Goal: Communication & Community: Share content

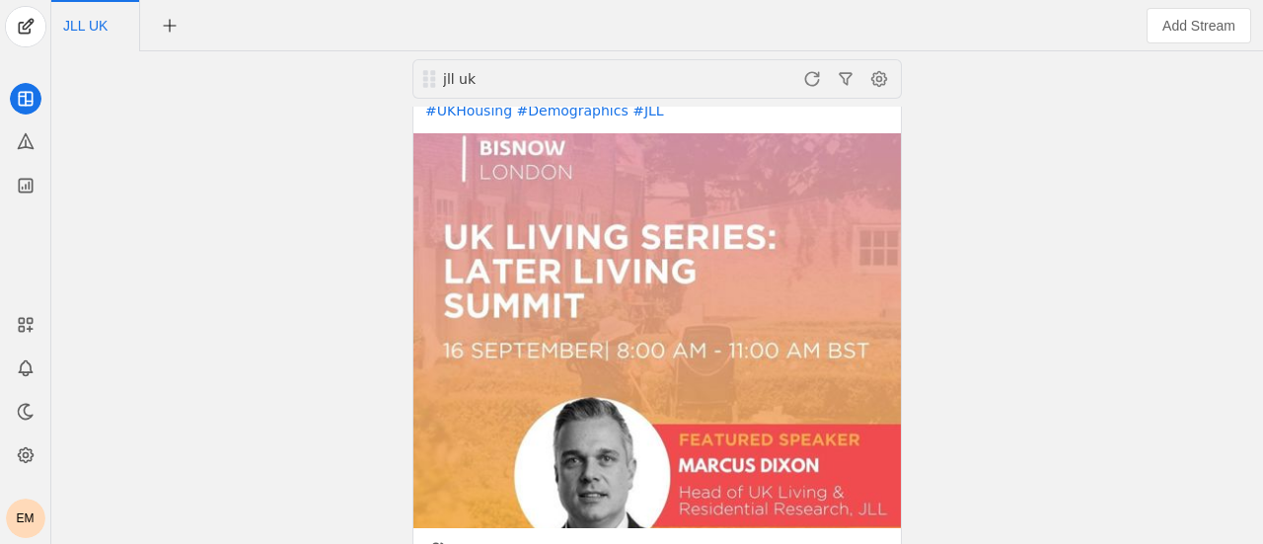
scroll to position [1718, 0]
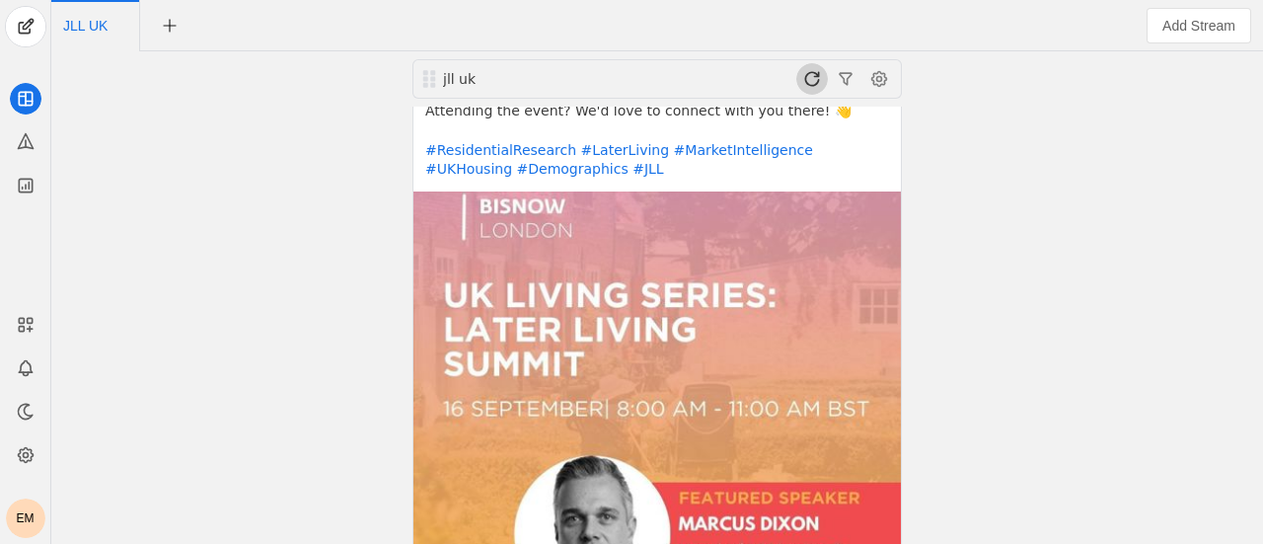
click at [817, 80] on span at bounding box center [812, 79] width 32 height 32
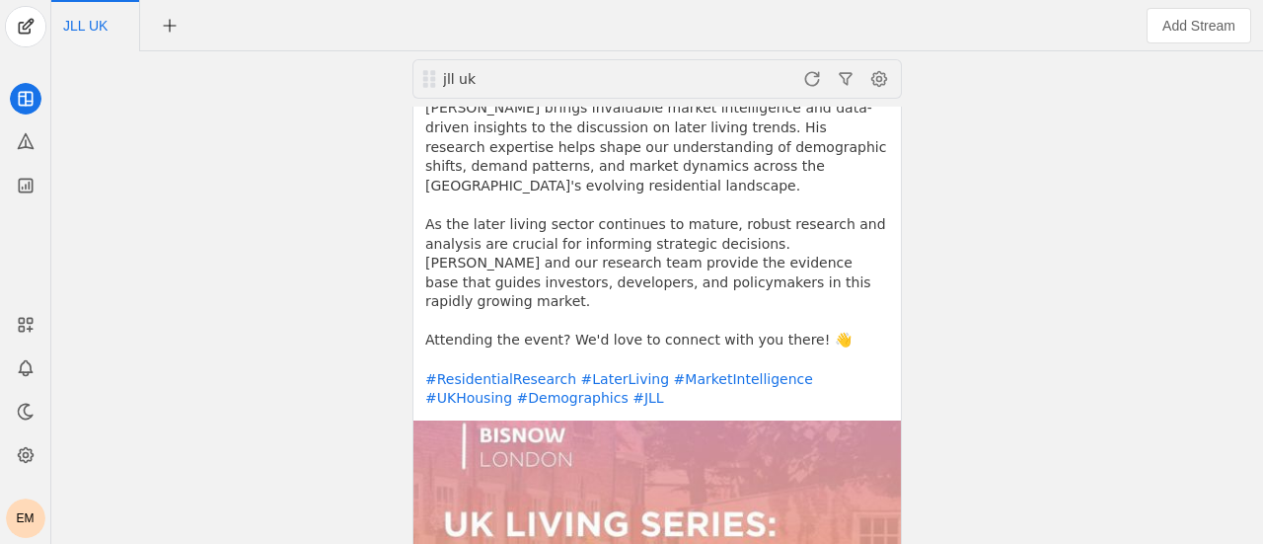
scroll to position [1472, 0]
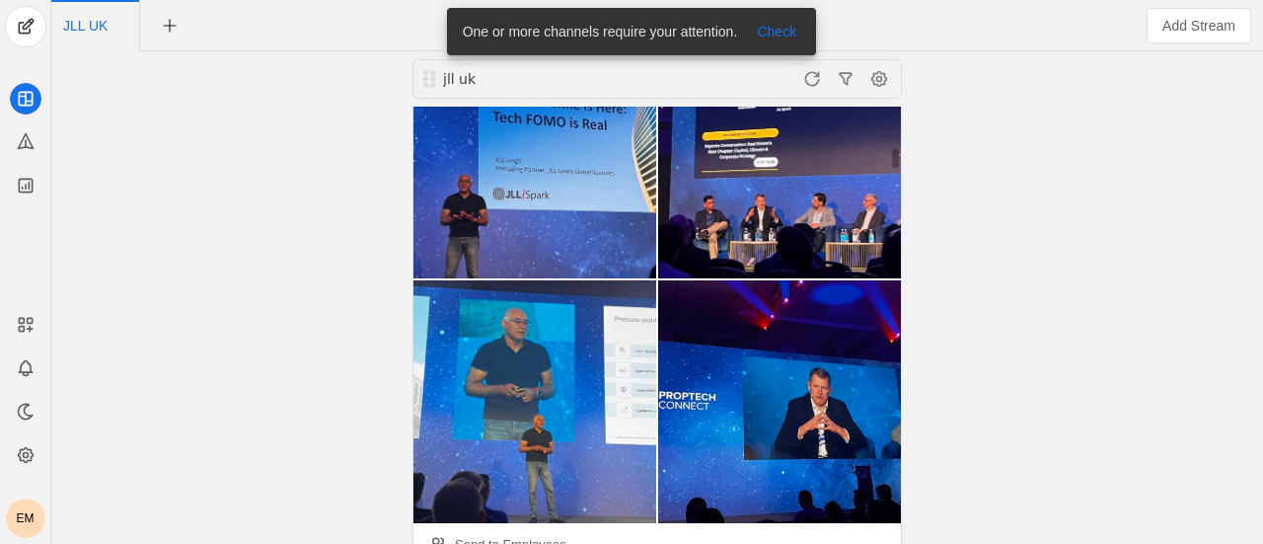
scroll to position [867, 0]
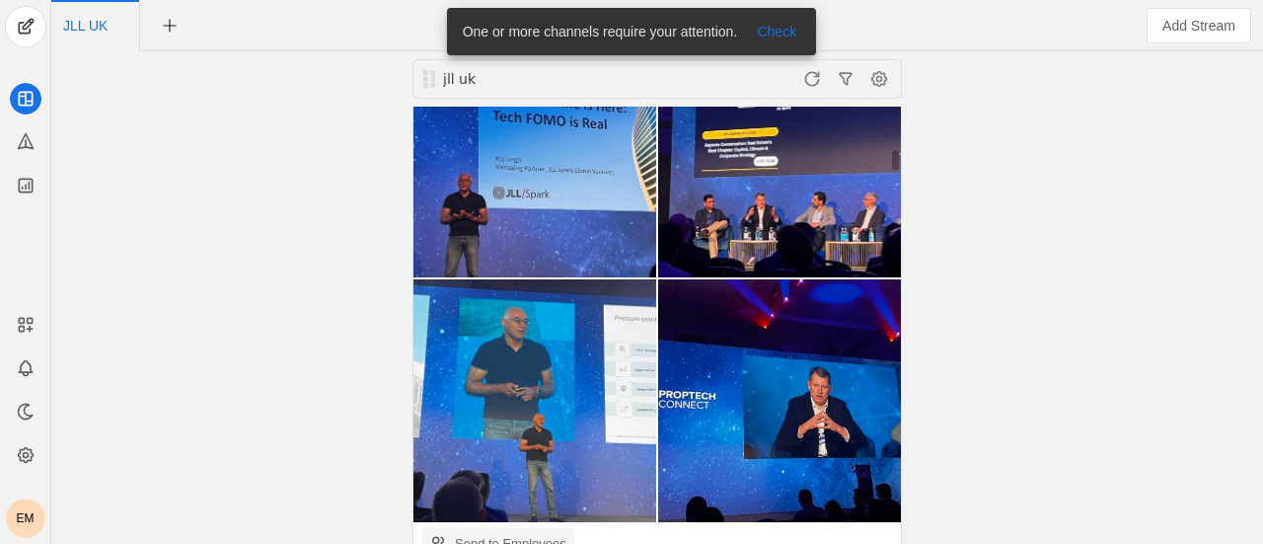
click at [523, 534] on div "Send to Employees" at bounding box center [510, 544] width 111 height 20
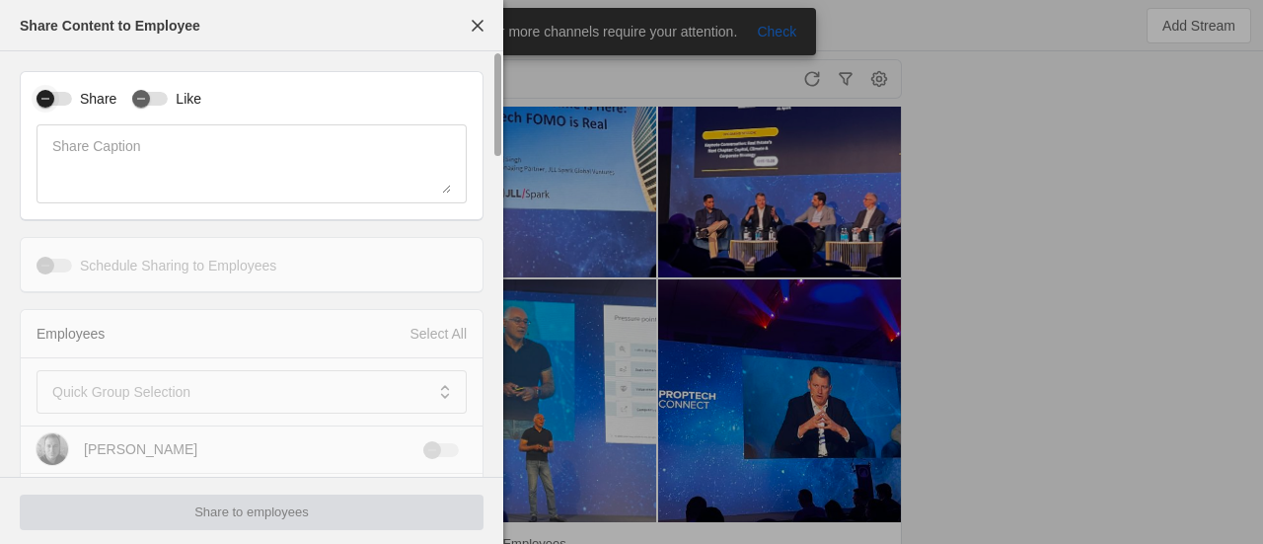
click at [54, 102] on div "button" at bounding box center [46, 99] width 18 height 18
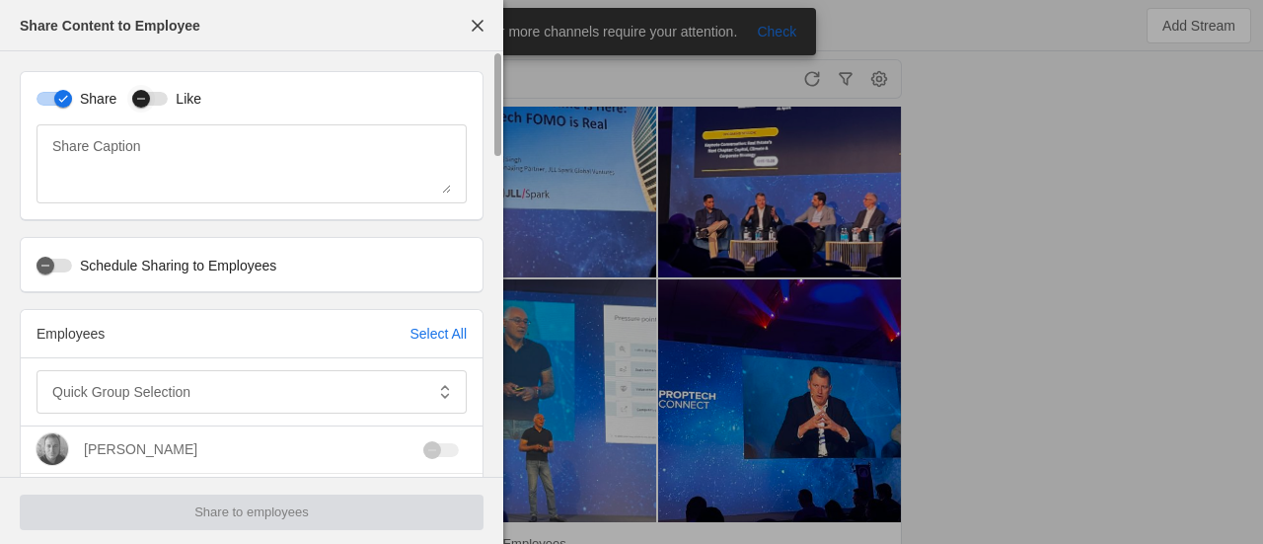
click at [145, 101] on div "button" at bounding box center [141, 99] width 18 height 18
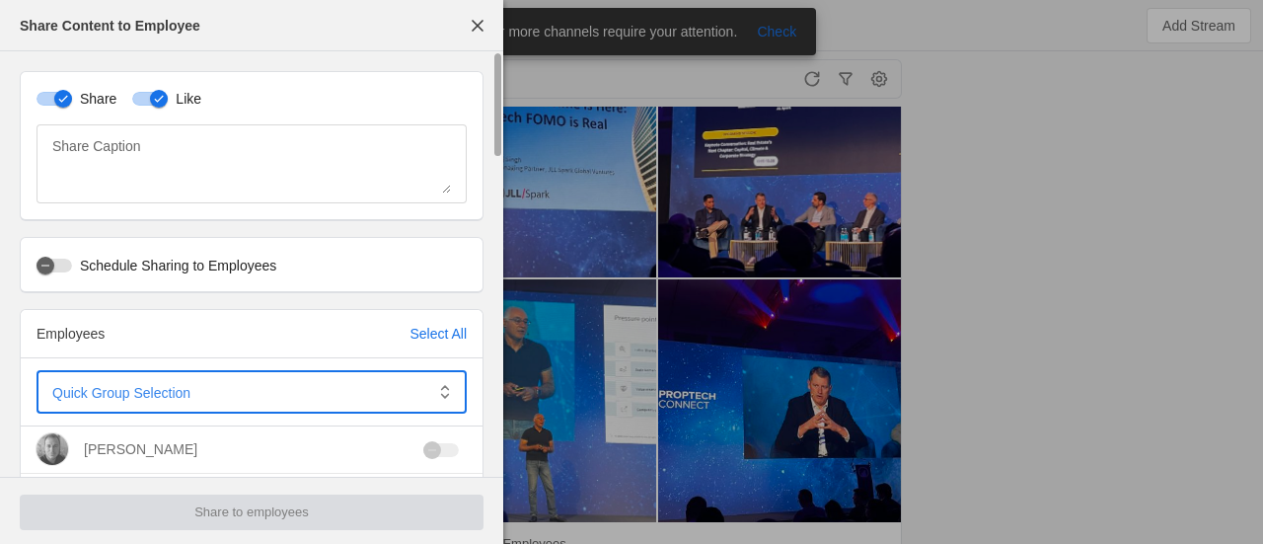
click at [234, 397] on span at bounding box center [237, 392] width 371 height 20
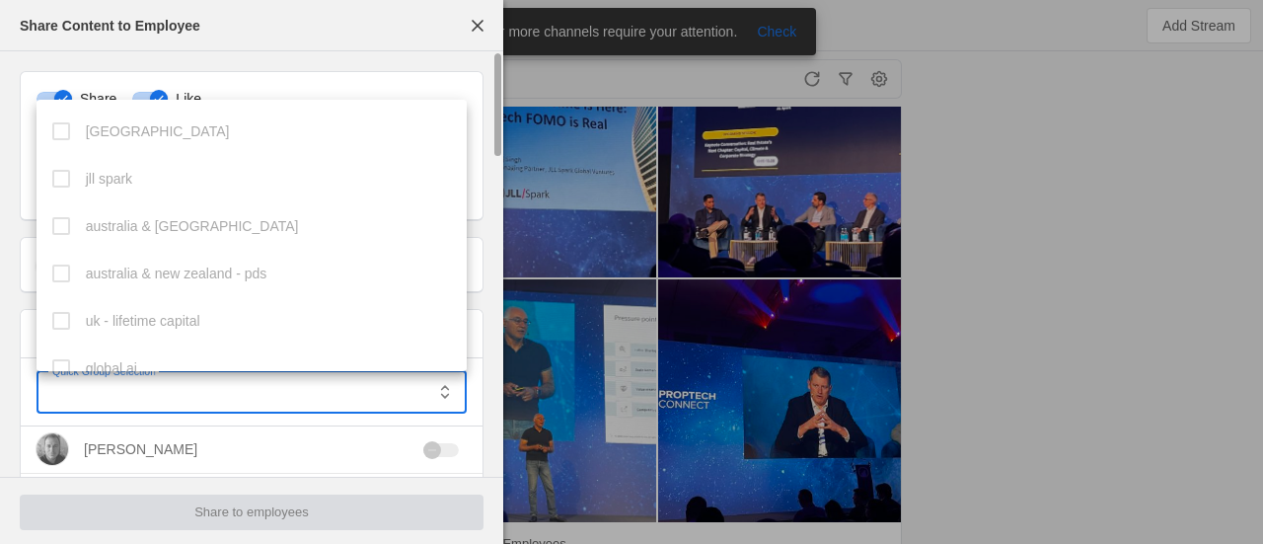
scroll to position [542, 0]
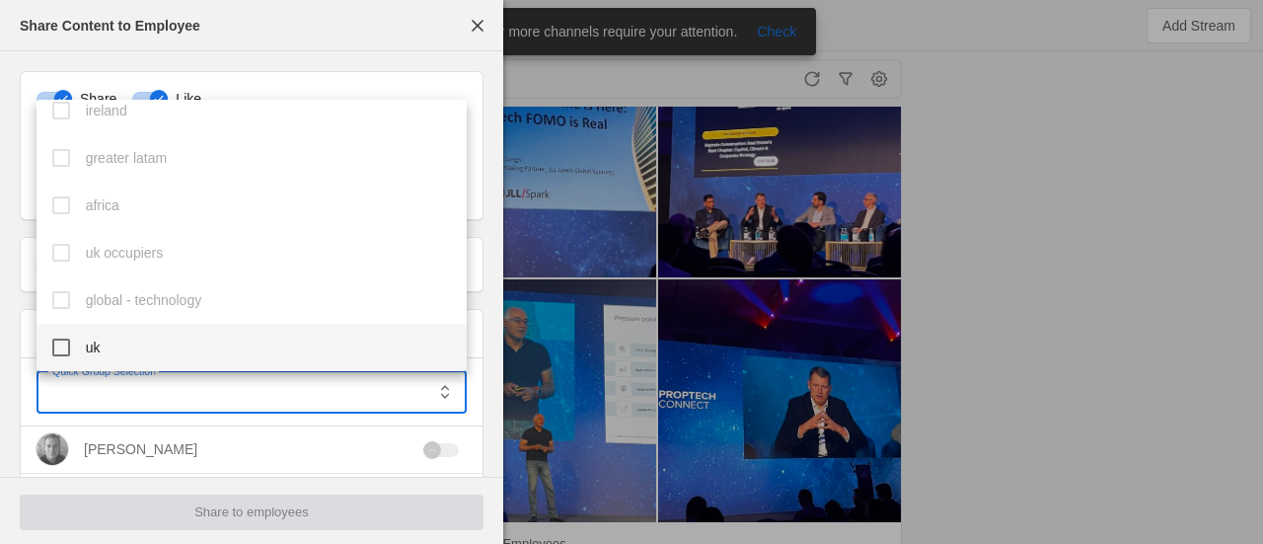
click at [59, 345] on mat-pseudo-checkbox at bounding box center [61, 347] width 18 height 18
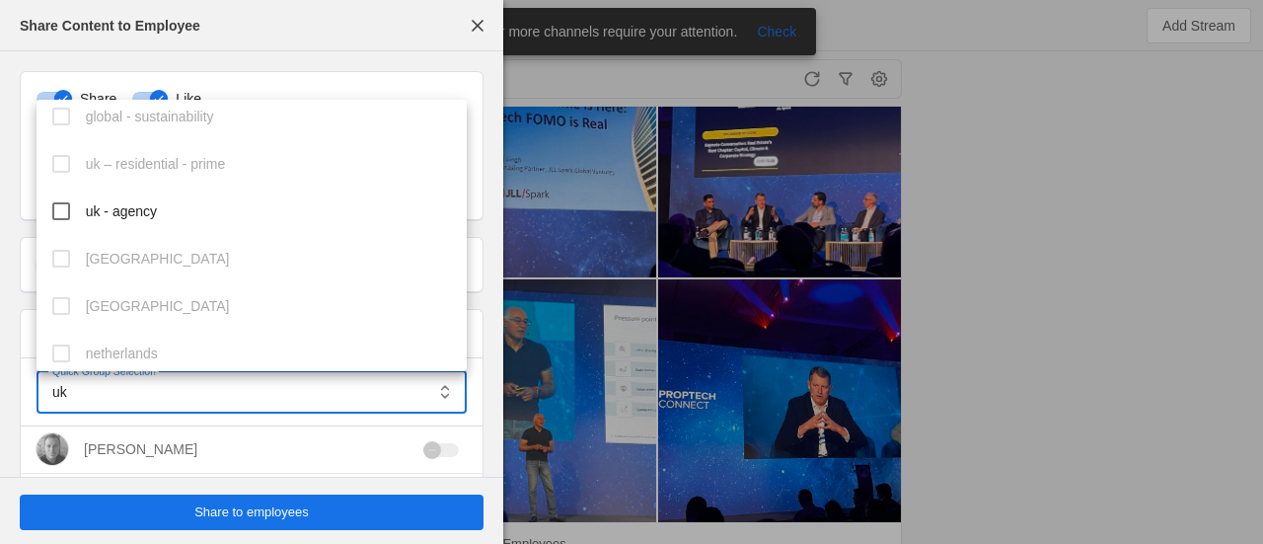
scroll to position [917, 0]
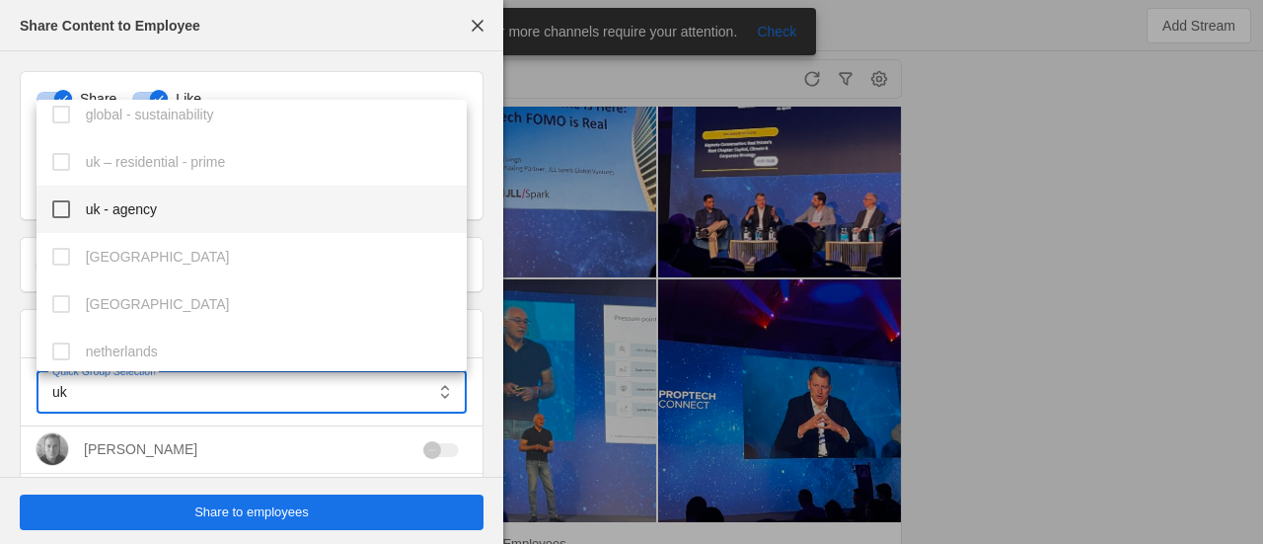
click at [55, 201] on mat-pseudo-checkbox at bounding box center [61, 209] width 18 height 18
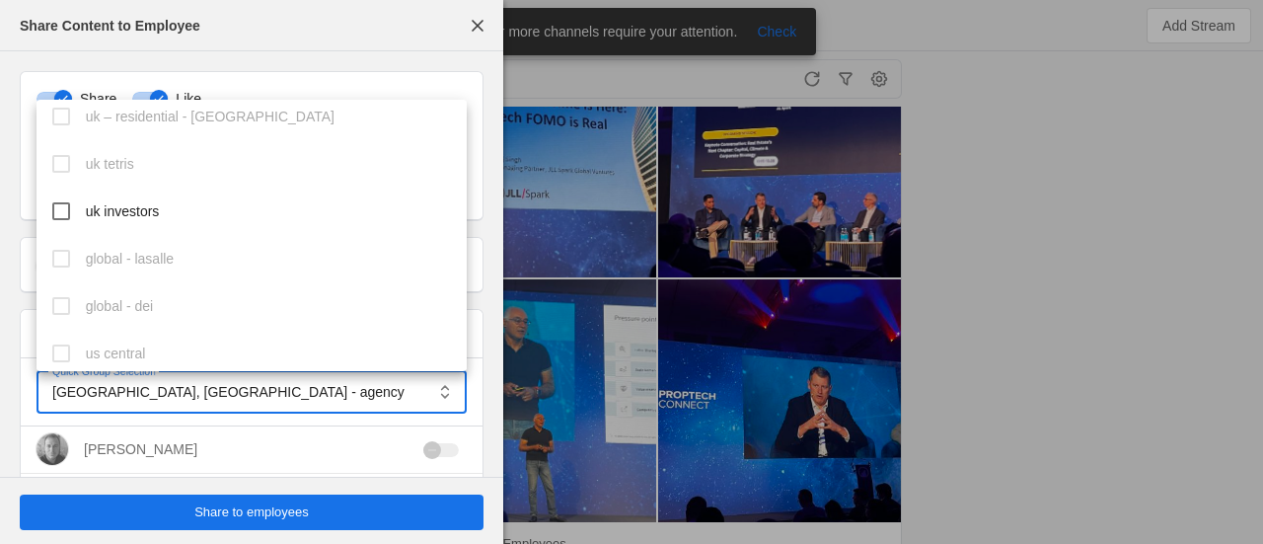
click at [55, 202] on mat-pseudo-checkbox at bounding box center [61, 211] width 18 height 18
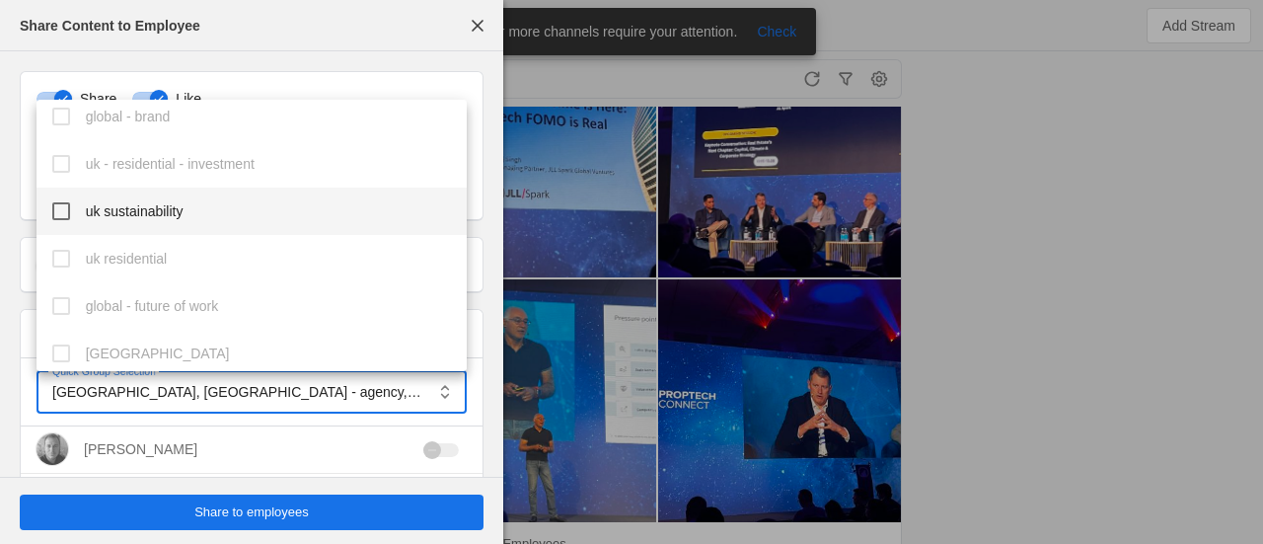
click at [71, 206] on mat-option "uk sustainability" at bounding box center [252, 210] width 431 height 47
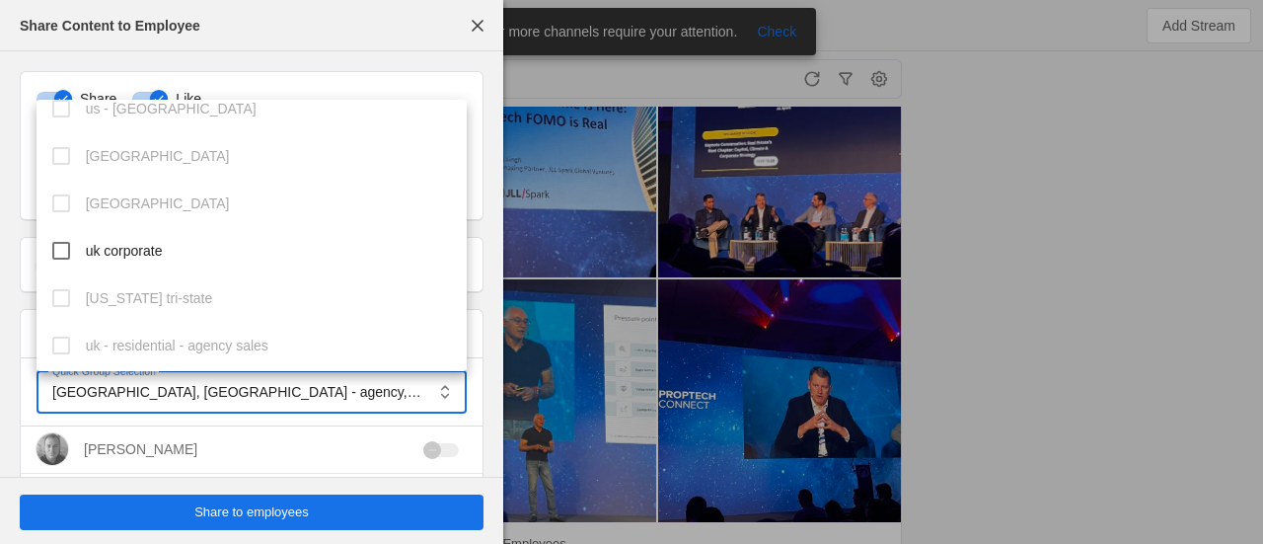
scroll to position [2363, 0]
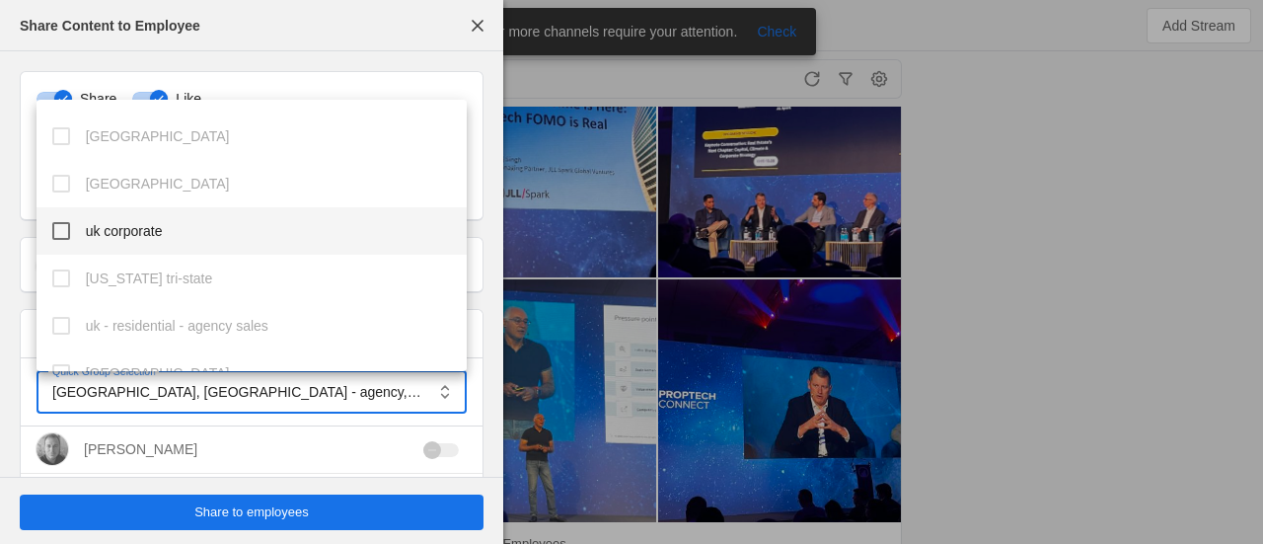
click at [66, 228] on mat-pseudo-checkbox at bounding box center [61, 231] width 18 height 18
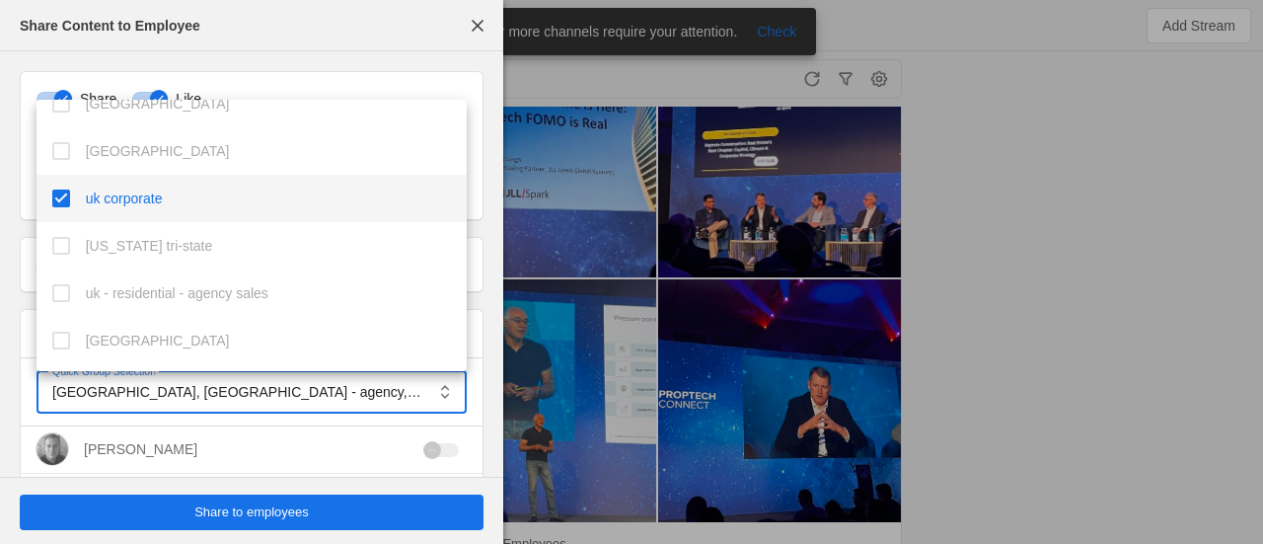
click at [380, 509] on div at bounding box center [631, 272] width 1263 height 544
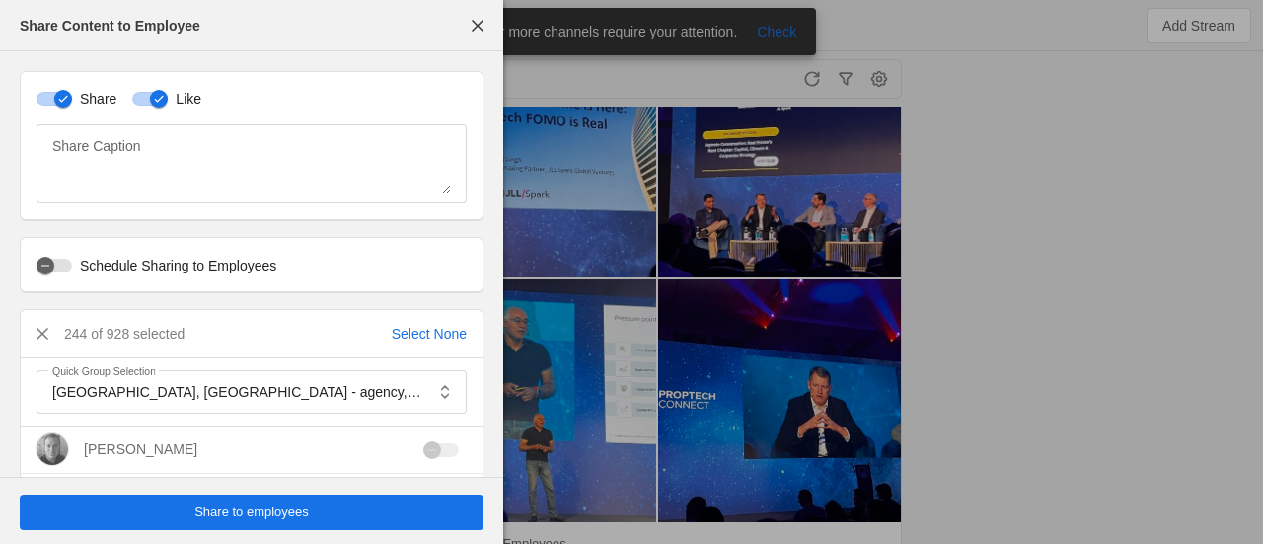
click at [380, 509] on span "undefined" at bounding box center [252, 512] width 464 height 36
